Goal: Task Accomplishment & Management: Complete application form

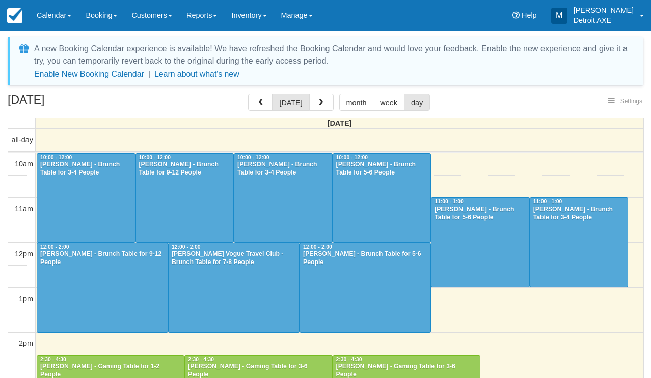
select select
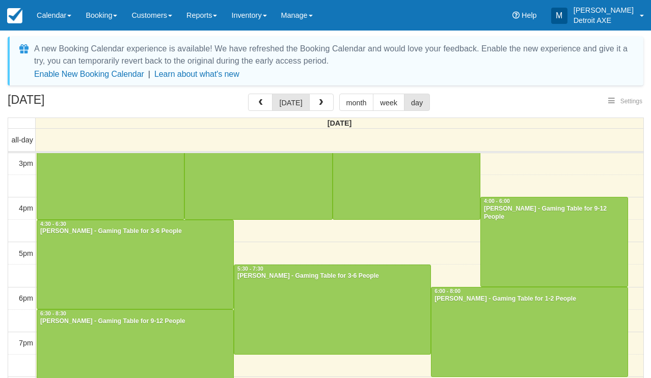
select select
click at [328, 106] on button "button" at bounding box center [321, 102] width 24 height 17
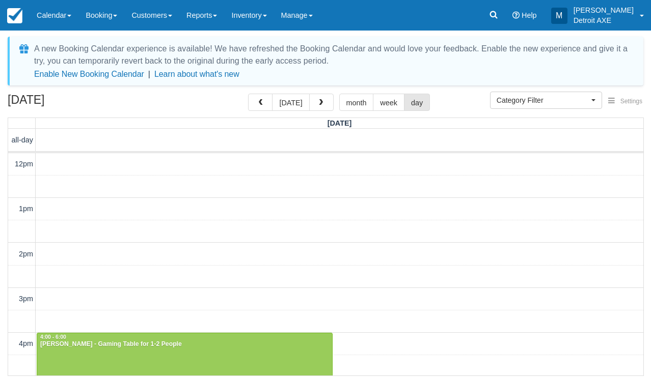
scroll to position [294, 0]
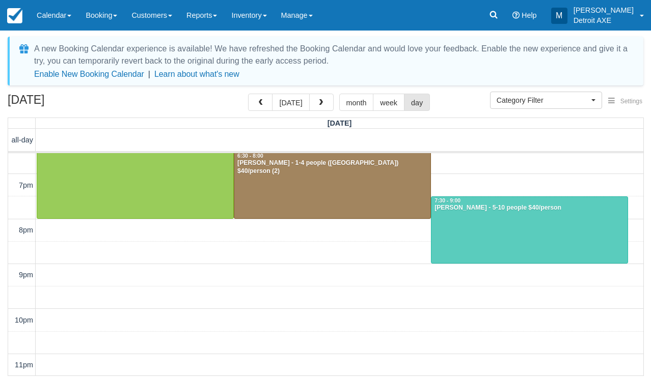
click at [257, 236] on div "12pm 1pm 2pm 3pm 4pm 5pm 6pm 7pm 8pm 9pm 10pm 11pm 4:00 - 6:00 Jenny Wright - G…" at bounding box center [325, 117] width 635 height 517
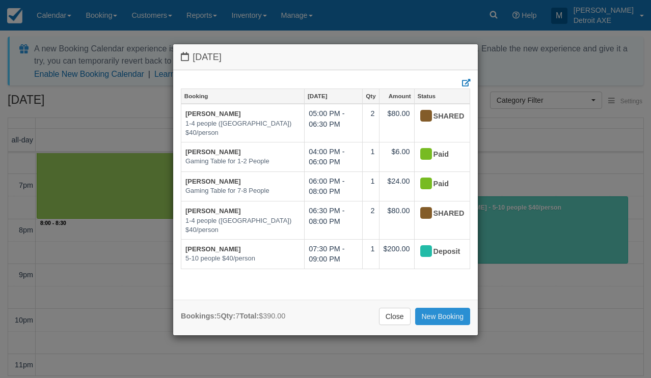
click at [449, 319] on link "New Booking" at bounding box center [443, 316] width 56 height 17
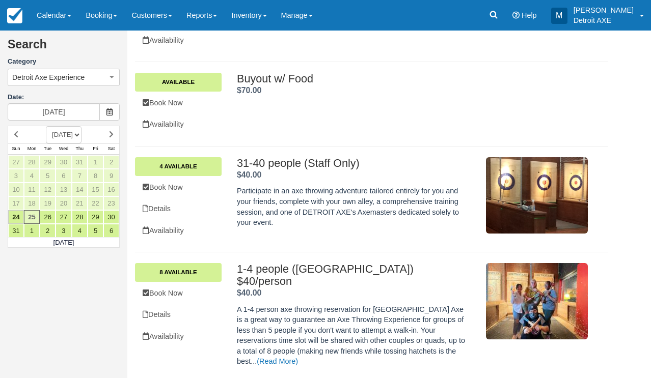
scroll to position [150, 0]
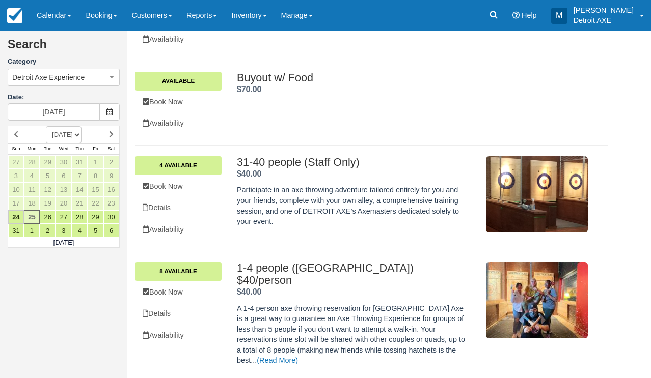
click at [56, 95] on label "Date:" at bounding box center [64, 98] width 112 height 10
click at [56, 103] on input "08/25/25" at bounding box center [54, 111] width 92 height 17
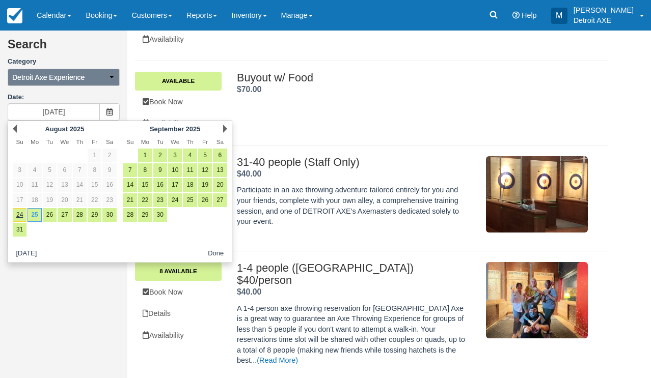
click at [50, 81] on span "Detroit Axe Experience" at bounding box center [48, 77] width 72 height 10
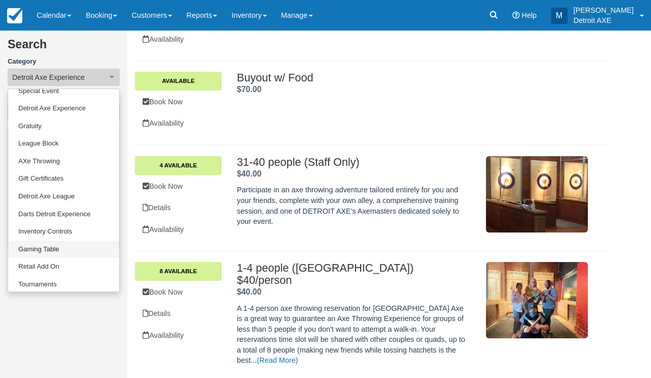
scroll to position [79, 0]
click at [52, 251] on link "Gaming Table" at bounding box center [63, 250] width 111 height 18
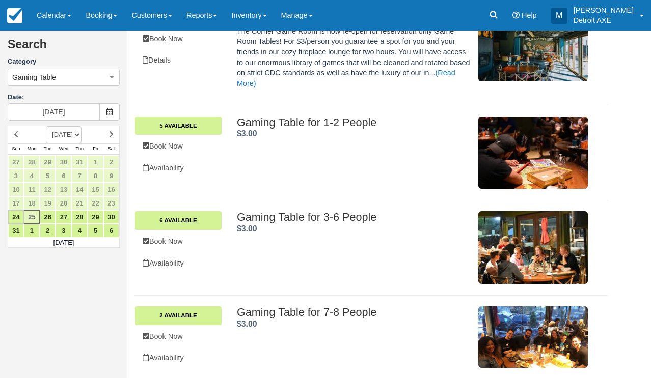
scroll to position [150, 0]
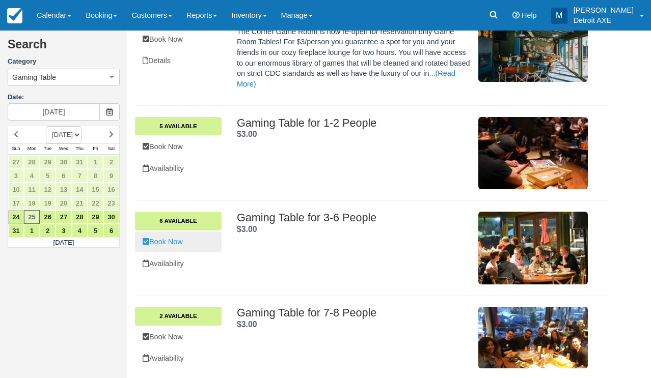
click at [185, 236] on link "Book Now" at bounding box center [178, 242] width 87 height 21
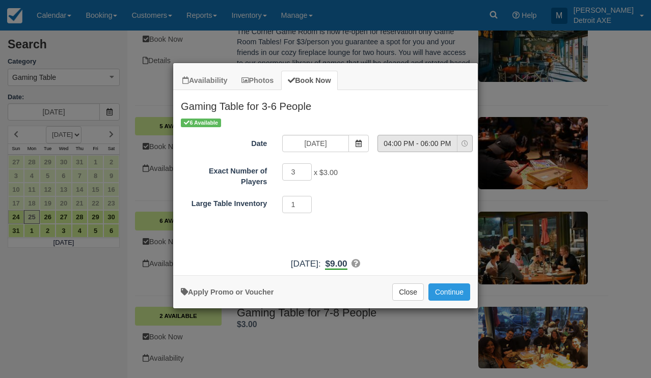
click at [392, 139] on span "04:00 PM - 06:00 PM" at bounding box center [417, 144] width 79 height 10
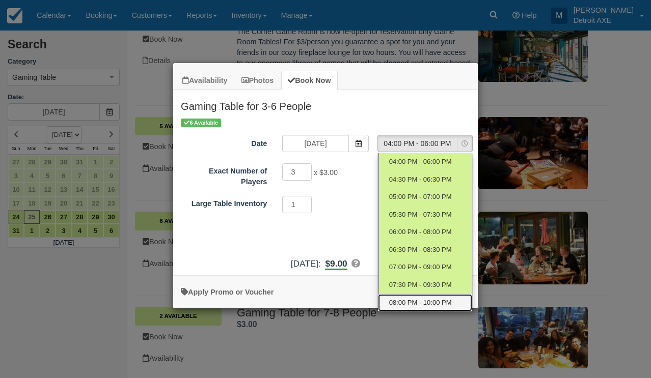
click at [405, 304] on span "08:00 PM - 10:00 PM" at bounding box center [420, 303] width 63 height 10
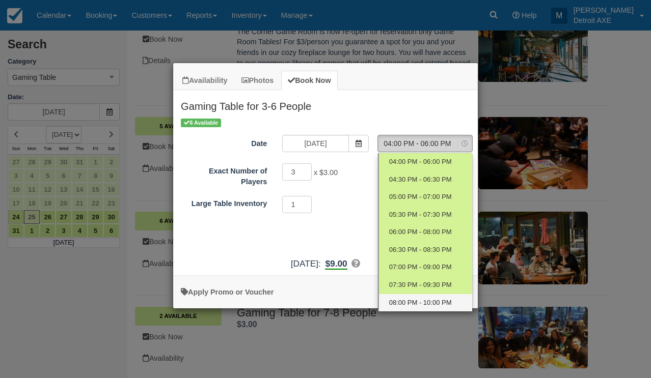
select select "8"
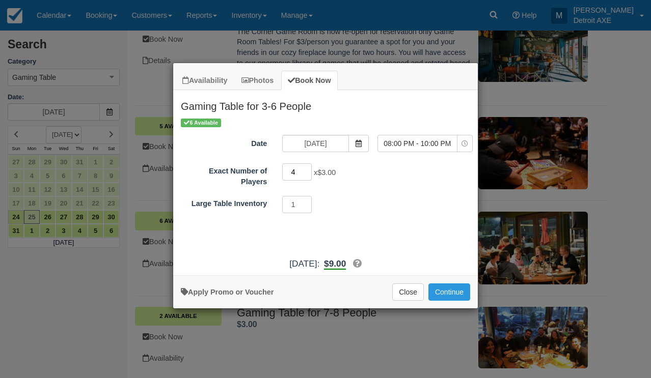
click at [309, 169] on input "4" at bounding box center [297, 171] width 30 height 17
click at [309, 169] on input "5" at bounding box center [297, 171] width 30 height 17
type input "6"
click at [309, 169] on input "6" at bounding box center [297, 171] width 30 height 17
click at [469, 309] on div "Apply Promo or Voucher Close Continue Searching..." at bounding box center [325, 291] width 305 height 33
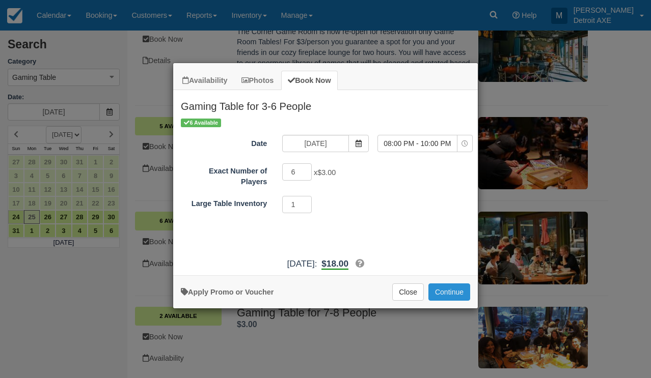
click at [463, 300] on button "Continue" at bounding box center [449, 292] width 42 height 17
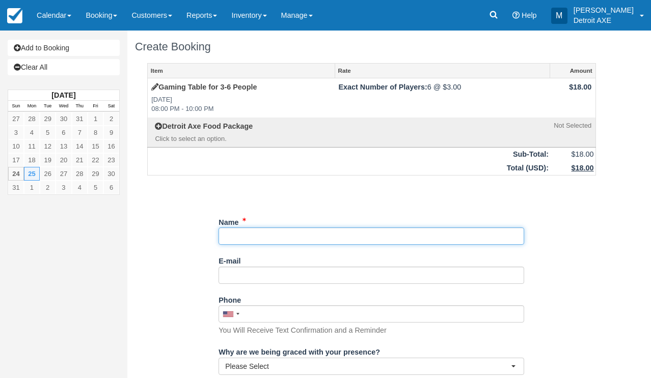
click at [429, 228] on input "Name" at bounding box center [371, 236] width 306 height 17
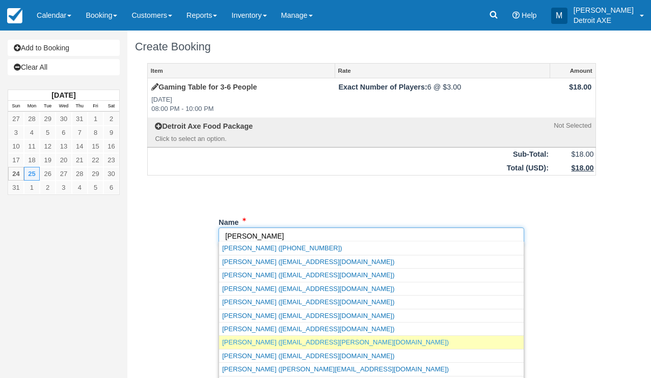
click at [362, 339] on link "[PERSON_NAME] ([EMAIL_ADDRESS][PERSON_NAME][DOMAIN_NAME])" at bounding box center [371, 342] width 305 height 13
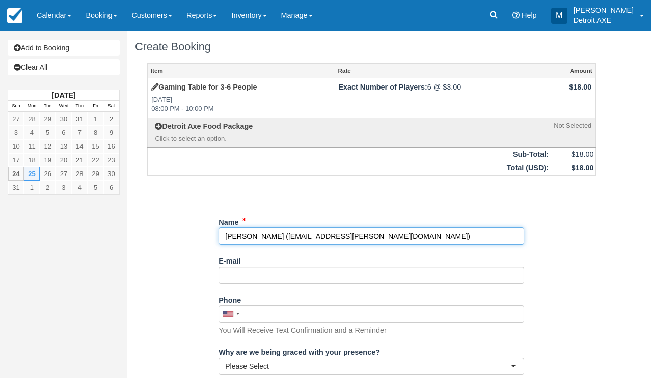
type input "[PERSON_NAME]"
type input "[EMAIL_ADDRESS][PERSON_NAME][DOMAIN_NAME]"
type input "+12482590463"
type input "[STREET_ADDRESS]"
type input "Royal Oak"
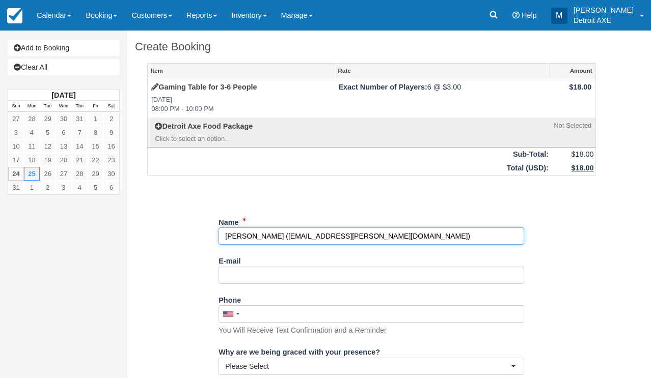
type input "48067"
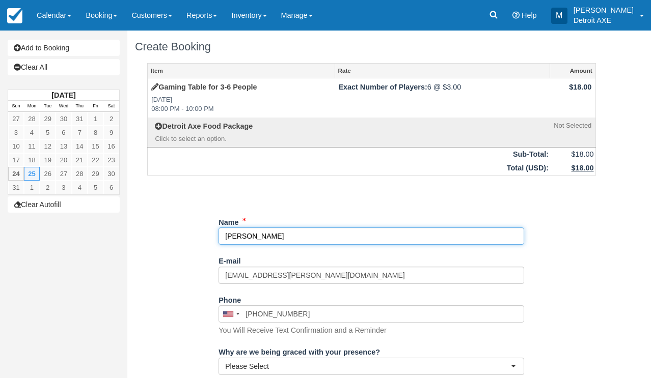
select select "MI"
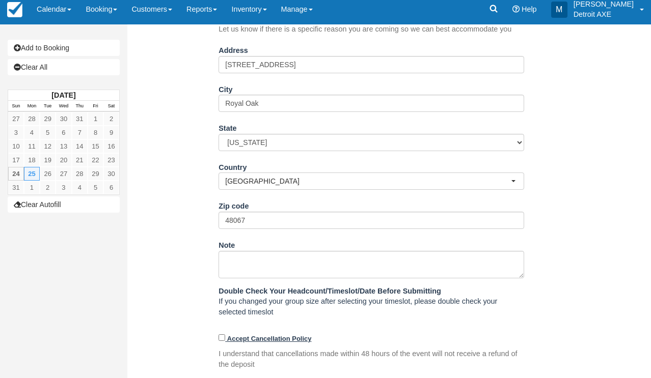
scroll to position [354, 0]
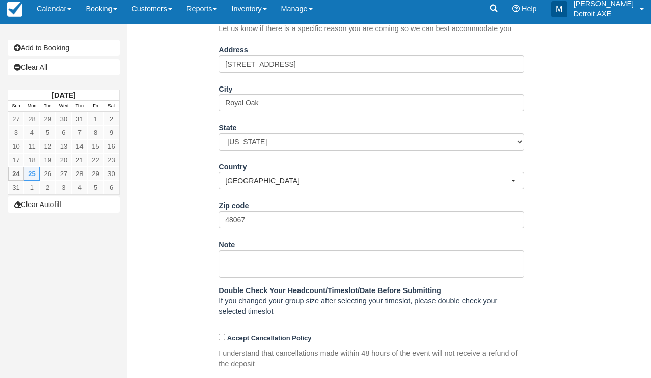
click at [224, 335] on label "Accept Cancellation Policy" at bounding box center [264, 339] width 93 height 8
click at [224, 334] on input "Accept Cancellation Policy" at bounding box center [221, 337] width 7 height 7
checkbox input "true"
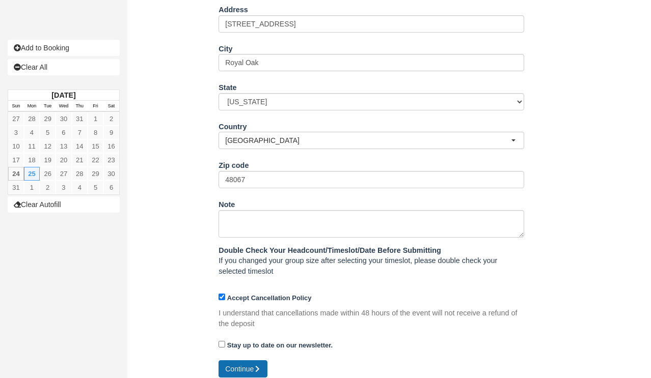
scroll to position [394, 0]
click at [235, 361] on button "Continue" at bounding box center [242, 369] width 49 height 17
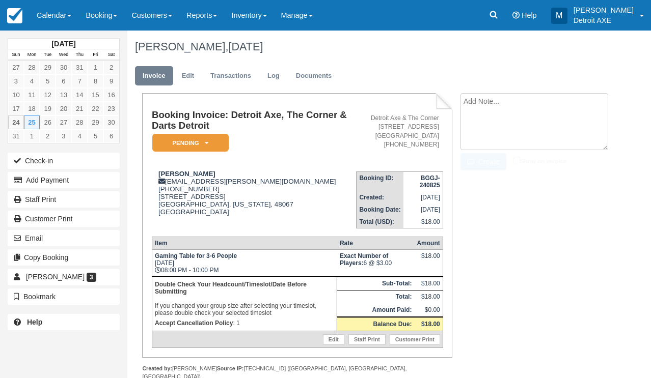
click at [495, 102] on textarea at bounding box center [534, 121] width 148 height 57
click at [539, 103] on textarea at bounding box center [534, 121] width 148 height 57
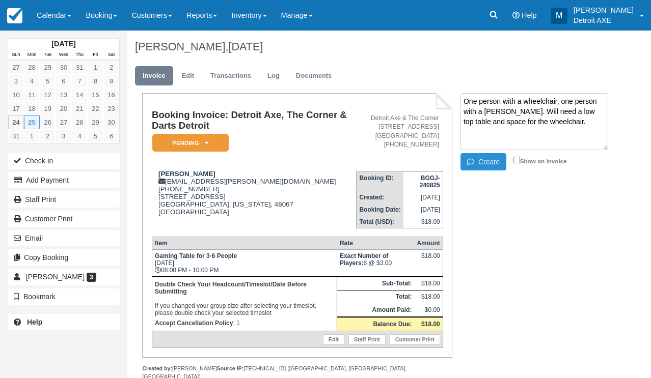
type textarea "One person with a wheelchair, one person with a walker. Will need a low top tab…"
click at [495, 161] on button "Create" at bounding box center [483, 161] width 46 height 17
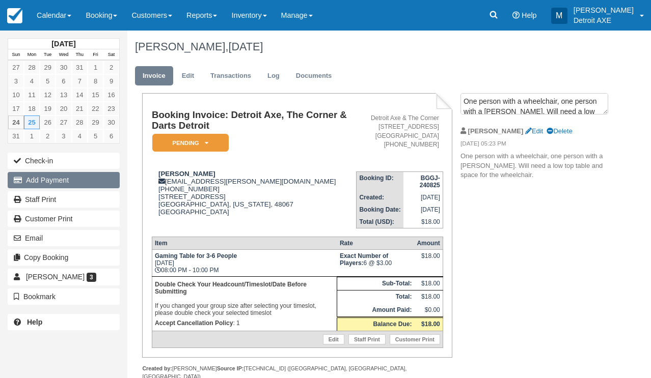
click at [103, 178] on button "Add Payment" at bounding box center [64, 180] width 112 height 16
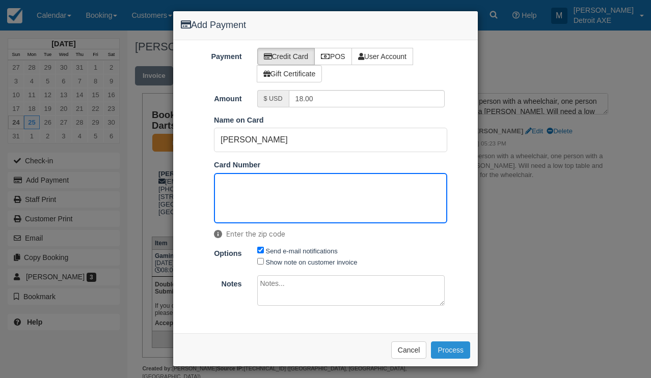
click at [450, 342] on button "Process" at bounding box center [450, 350] width 39 height 17
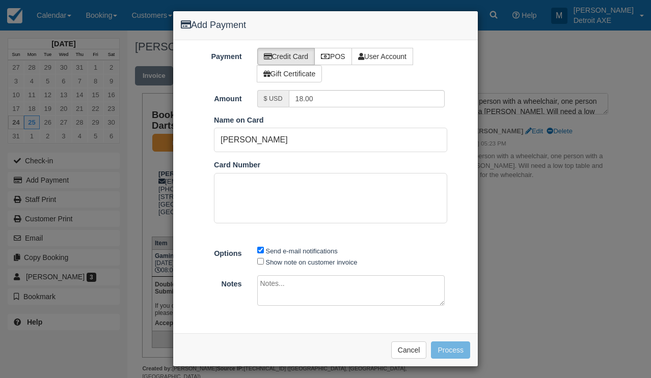
scroll to position [38, 0]
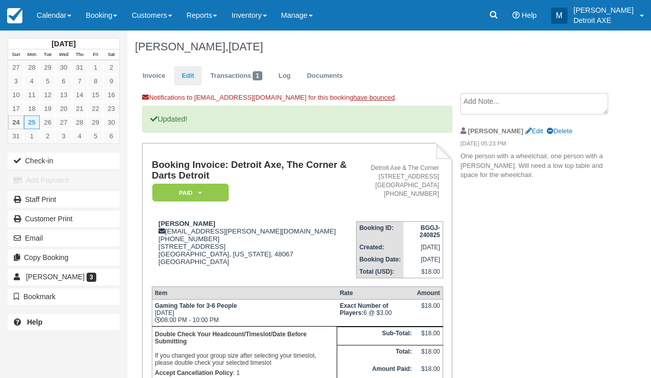
click at [192, 74] on link "Edit" at bounding box center [187, 76] width 27 height 20
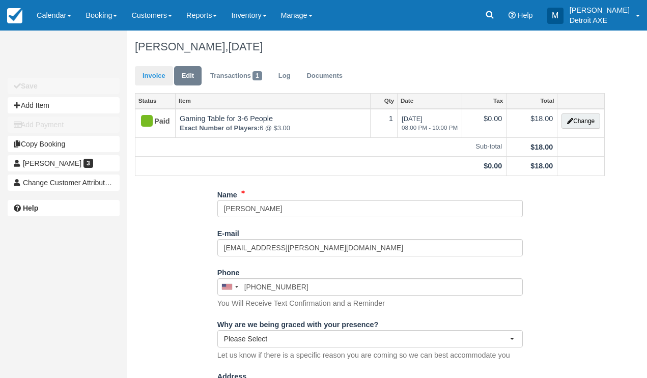
click at [162, 77] on link "Invoice" at bounding box center [154, 76] width 38 height 20
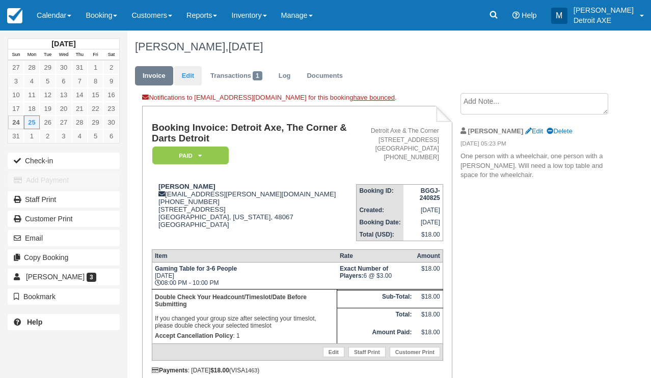
click at [184, 68] on link "Edit" at bounding box center [187, 76] width 27 height 20
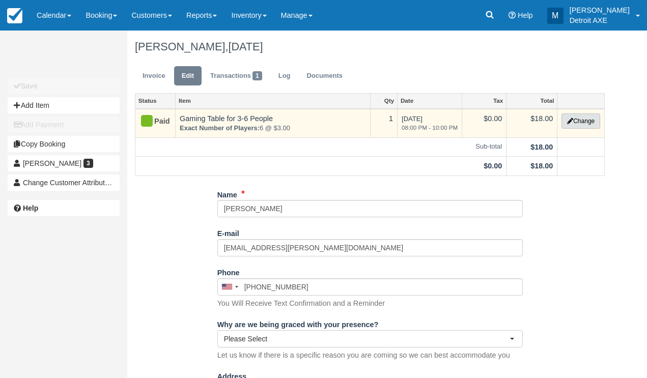
click at [571, 121] on icon "button" at bounding box center [570, 121] width 6 height 6
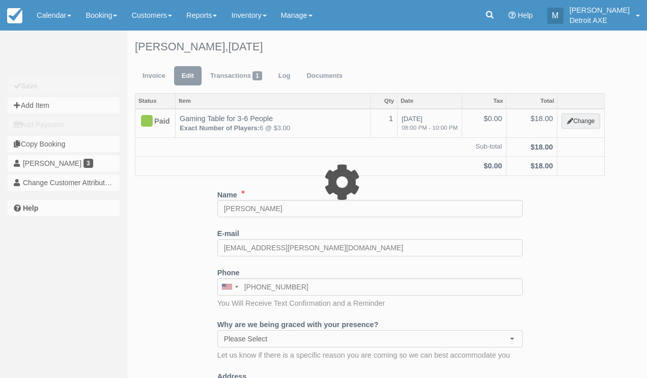
select select "6"
type input "18.00"
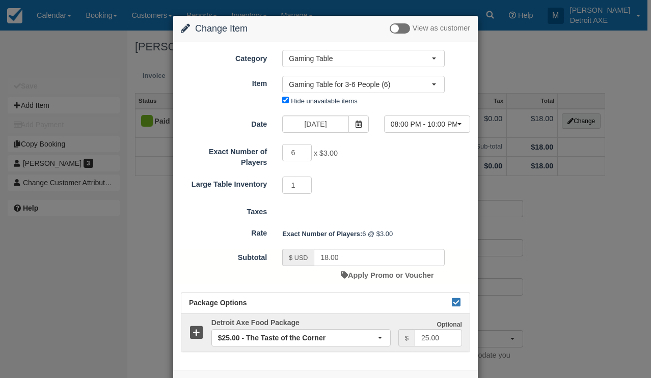
click at [520, 63] on div "Change Item Add Item View as customer Category Gaming Table Detroit Axe Food Pa…" at bounding box center [325, 189] width 651 height 378
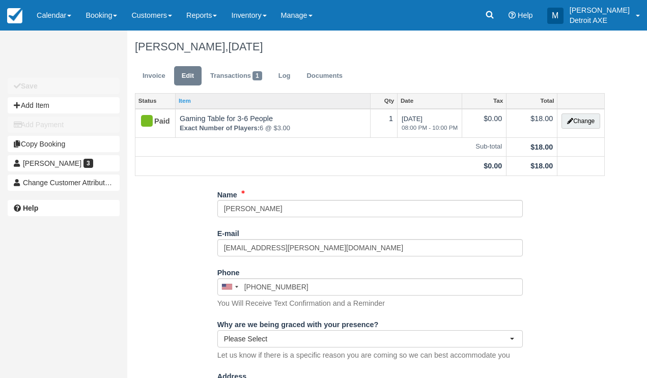
scroll to position [215, 0]
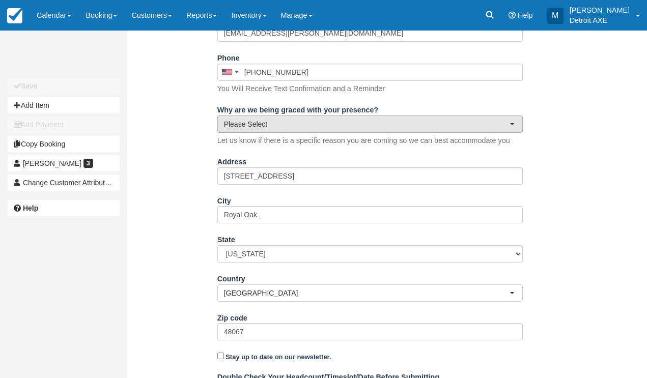
click at [263, 122] on span "Please Select" at bounding box center [367, 124] width 286 height 10
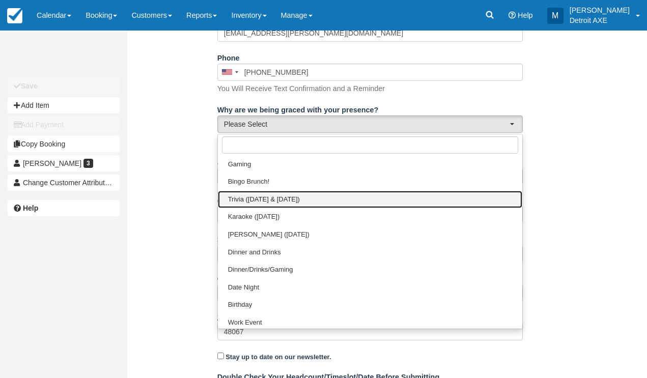
click at [257, 197] on span "Trivia ([DATE] & [DATE])" at bounding box center [264, 200] width 72 height 10
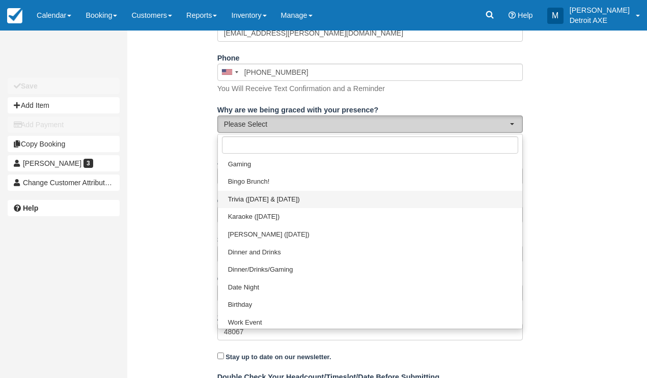
select select "Trivia ([DATE] & [DATE])"
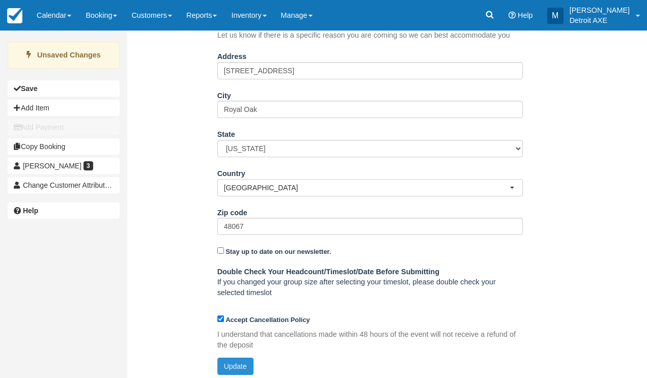
scroll to position [320, 0]
click at [225, 369] on button "Update" at bounding box center [235, 366] width 36 height 17
type input "[PHONE_NUMBER]"
